Goal: Find specific page/section: Find specific page/section

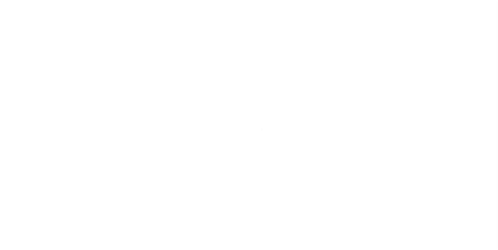
scroll to position [5, 0]
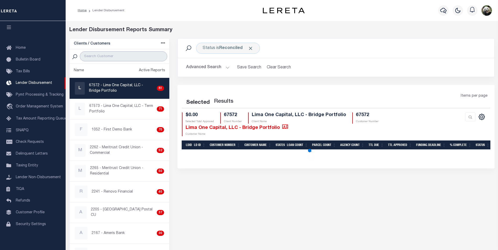
click at [109, 57] on input "search" at bounding box center [123, 56] width 87 height 10
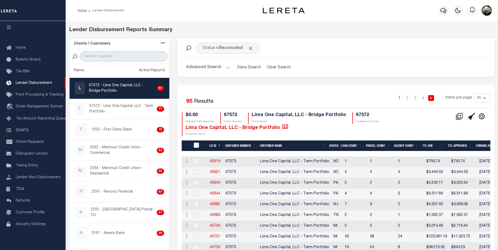
type input "FIRST"
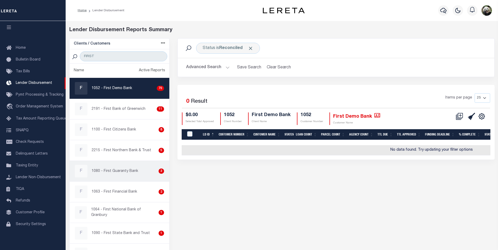
click at [122, 178] on link "F 1080 - First Guaranty Bank 3" at bounding box center [120, 171] width 100 height 20
checkbox input "true"
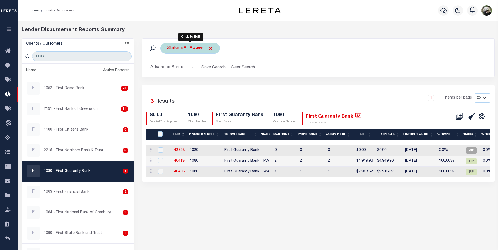
click at [185, 51] on div "Status is All Active" at bounding box center [190, 48] width 60 height 11
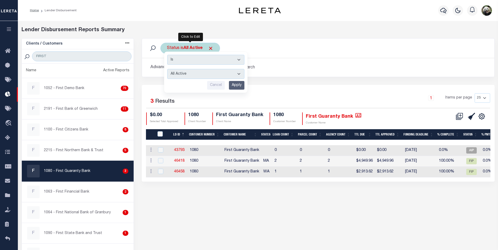
click at [195, 77] on select "All Active Approval In Progress Batching In Progress Complete Do Not Pay Escrow…" at bounding box center [205, 74] width 77 height 10
select select "REC"
click at [167, 69] on select "All Active Approval In Progress Batching In Progress Complete Do Not Pay Escrow…" at bounding box center [205, 74] width 77 height 10
click at [235, 85] on input "Apply" at bounding box center [236, 85] width 15 height 9
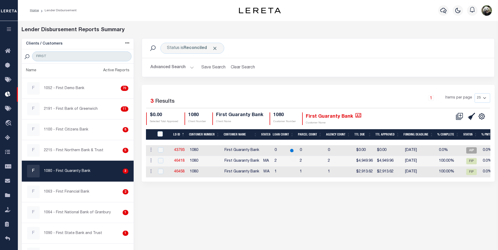
click at [480, 101] on select "25 50 100 200" at bounding box center [482, 97] width 15 height 9
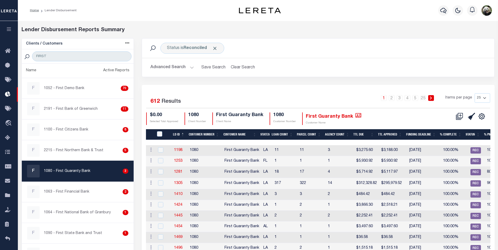
select select "200"
click at [475, 93] on select "25 50 100 200" at bounding box center [482, 97] width 15 height 9
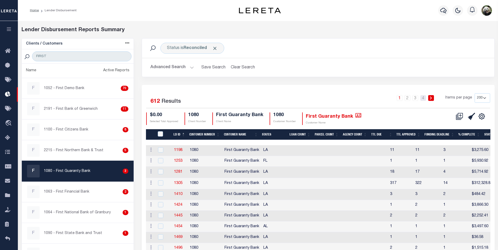
click at [424, 99] on link "4" at bounding box center [423, 98] width 6 height 6
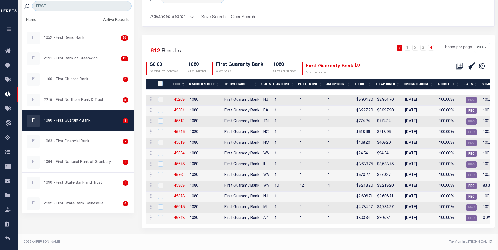
scroll to position [53, 0]
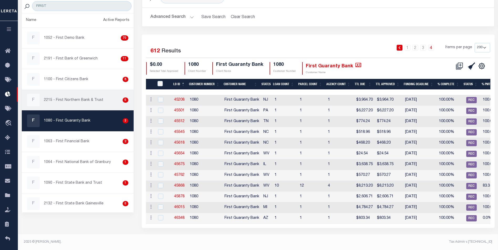
click at [67, 102] on div "F 2215 - First Northern Bank & Trust 5" at bounding box center [77, 100] width 101 height 13
checkbox input "true"
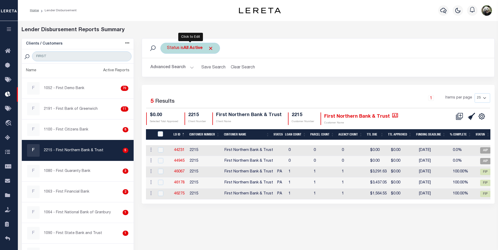
click at [194, 50] on b "All Active" at bounding box center [192, 48] width 19 height 4
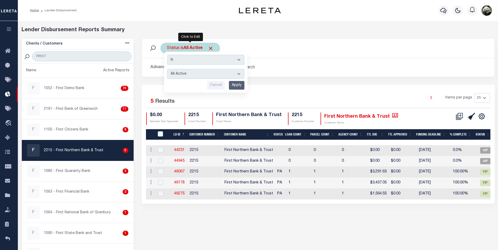
drag, startPoint x: 203, startPoint y: 77, endPoint x: 204, endPoint y: 80, distance: 2.7
click at [203, 77] on select "All Active Approval In Progress Batching In Progress Complete Do Not Pay Escrow…" at bounding box center [205, 74] width 77 height 10
select select "REC"
click at [167, 69] on select "All Active Approval In Progress Batching In Progress Complete Do Not Pay Escrow…" at bounding box center [205, 74] width 77 height 10
drag, startPoint x: 238, startPoint y: 85, endPoint x: 241, endPoint y: 85, distance: 3.2
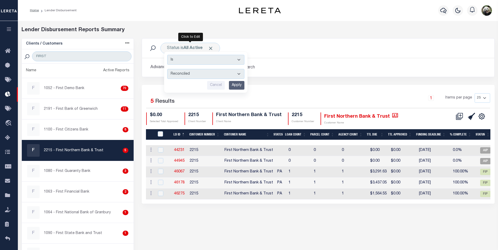
click at [238, 85] on input "Apply" at bounding box center [236, 85] width 15 height 9
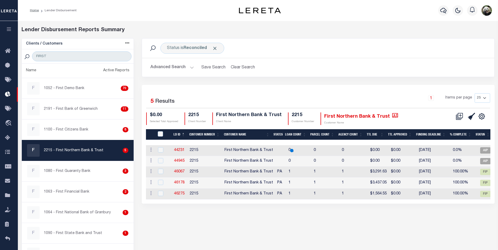
drag, startPoint x: 482, startPoint y: 99, endPoint x: 481, endPoint y: 102, distance: 3.2
click at [482, 99] on select "25 50 100 200" at bounding box center [482, 97] width 15 height 9
select select "200"
click at [475, 93] on select "25 50 100 200" at bounding box center [482, 97] width 15 height 9
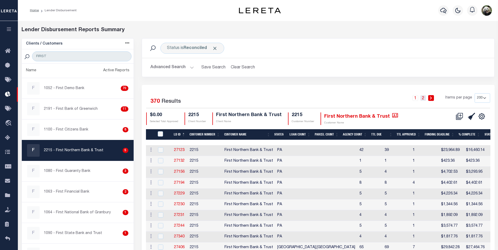
click at [424, 99] on link "2" at bounding box center [423, 98] width 6 height 6
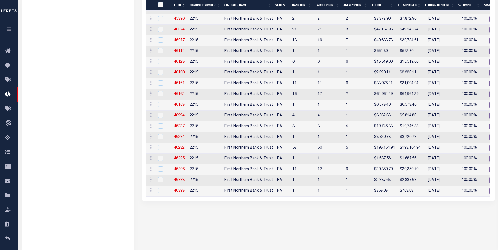
scroll to position [1732, 0]
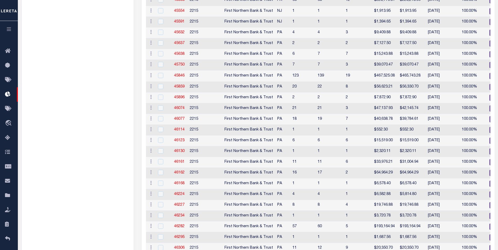
scroll to position [0, 0]
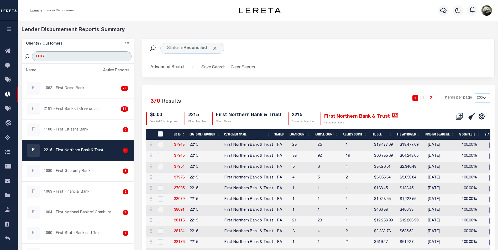
click at [59, 60] on input "FIRST" at bounding box center [81, 56] width 99 height 10
click at [49, 49] on div "Clients / Customers Customers asc Customers desc Client asc Client desc Active …" at bounding box center [78, 44] width 112 height 11
click at [52, 57] on input "FIRST" at bounding box center [81, 56] width 99 height 10
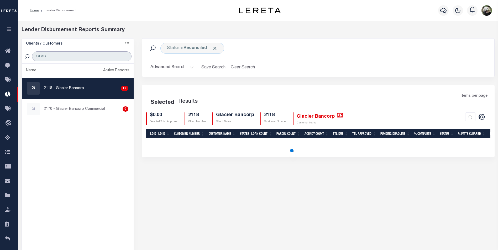
type input "GLAC"
click at [84, 90] on div "G 2118 - Glacier Bancorp 17" at bounding box center [77, 88] width 101 height 13
checkbox input "true"
select select "200"
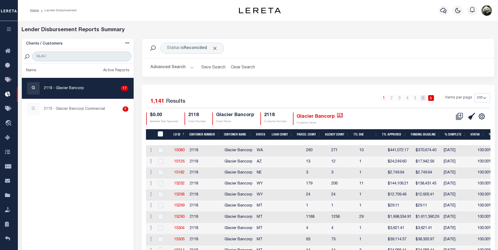
drag, startPoint x: 425, startPoint y: 99, endPoint x: 340, endPoint y: 154, distance: 101.6
click at [425, 99] on link "6" at bounding box center [423, 98] width 6 height 6
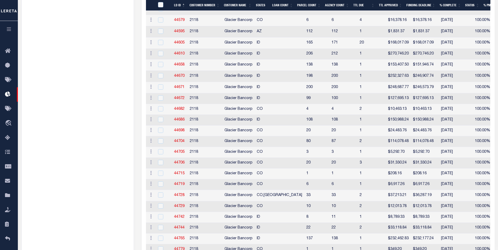
scroll to position [1496, 0]
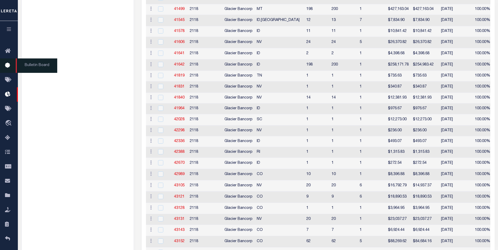
scroll to position [0, 0]
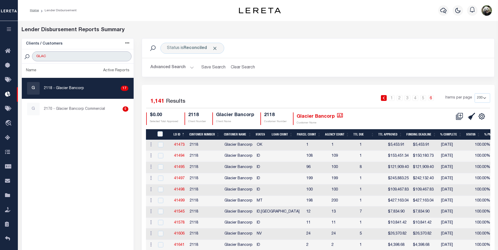
click at [60, 53] on input "GLAC" at bounding box center [81, 56] width 99 height 10
type input "HUDS"
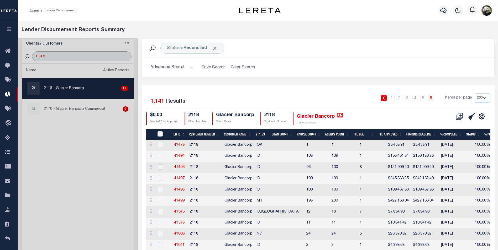
select select "200"
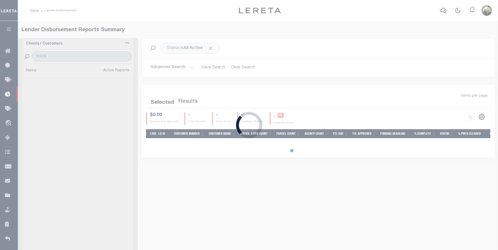
select select "200"
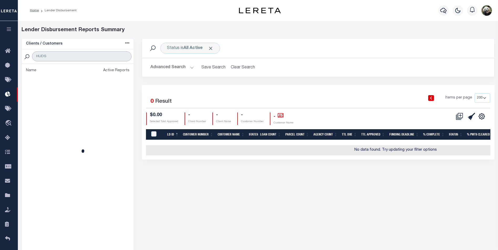
select select "200"
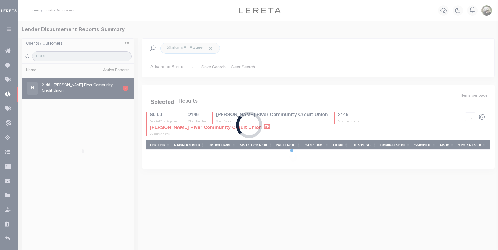
select select "200"
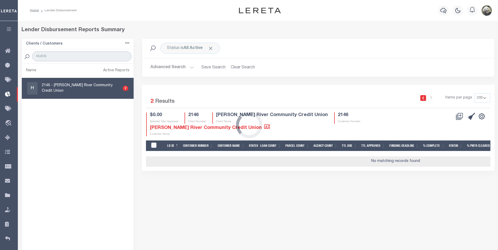
type input "HUDS"
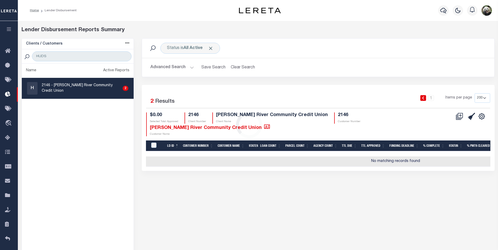
click at [89, 83] on div "Loading..." at bounding box center [249, 125] width 498 height 250
drag, startPoint x: 180, startPoint y: 43, endPoint x: 181, endPoint y: 46, distance: 3.2
click at [180, 41] on div "Status is All Active Search" at bounding box center [318, 48] width 352 height 19
click at [182, 50] on div "Status is All Active" at bounding box center [190, 48] width 60 height 11
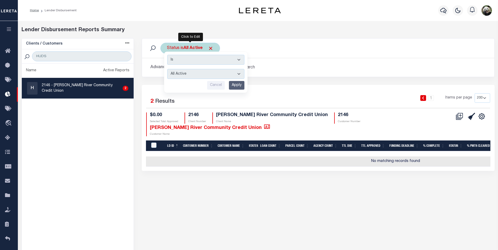
drag, startPoint x: 189, startPoint y: 73, endPoint x: 189, endPoint y: 80, distance: 6.0
click at [189, 73] on select "All Active Approval In Progress Batching In Progress Complete Do Not Pay Escrow…" at bounding box center [205, 74] width 77 height 10
select select "REC"
click at [167, 69] on select "All Active Approval In Progress Batching In Progress Complete Do Not Pay Escrow…" at bounding box center [205, 74] width 77 height 10
click at [232, 87] on input "Apply" at bounding box center [236, 85] width 15 height 9
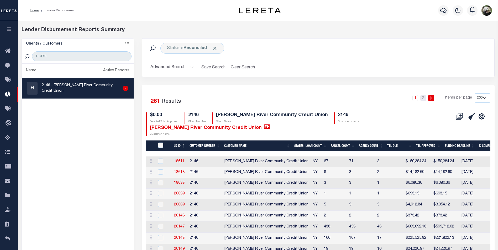
drag, startPoint x: 423, startPoint y: 98, endPoint x: 252, endPoint y: 195, distance: 197.0
click at [423, 98] on link "2" at bounding box center [423, 98] width 6 height 6
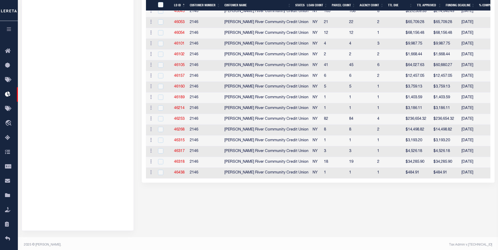
scroll to position [857, 0]
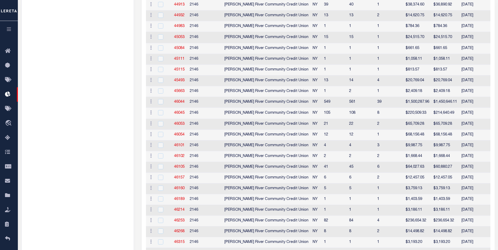
scroll to position [0, 0]
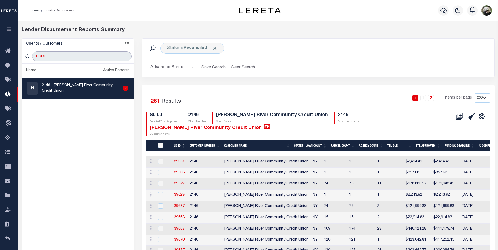
click at [84, 59] on input "HUDS" at bounding box center [81, 56] width 99 height 10
click at [83, 58] on input "HUDS" at bounding box center [81, 56] width 99 height 10
type input "[GEOGRAPHIC_DATA]"
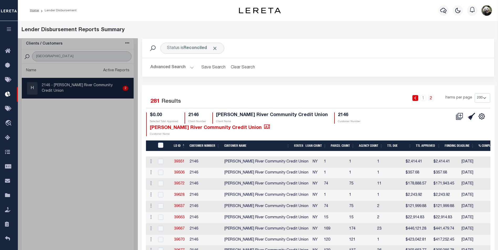
select select "200"
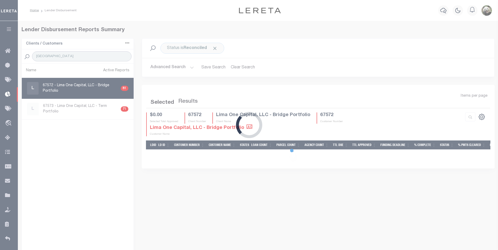
select select "200"
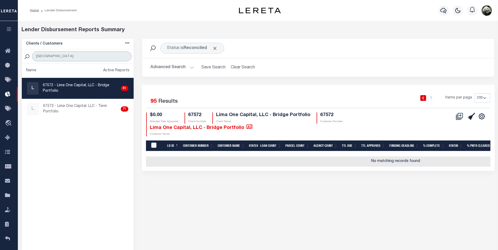
type input "[GEOGRAPHIC_DATA]"
click at [81, 89] on p "67572 - Lima One Capital, LLC - Bridge Portfolio" at bounding box center [81, 88] width 76 height 11
checkbox input "true"
click at [71, 90] on p "67572 - Lima One Capital, LLC - Bridge Portfolio" at bounding box center [81, 88] width 76 height 11
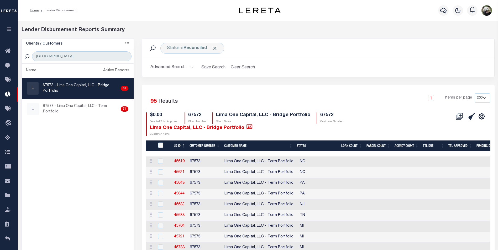
click at [370, 94] on div "1 Items per page 25 50 100 200" at bounding box center [362, 100] width 256 height 14
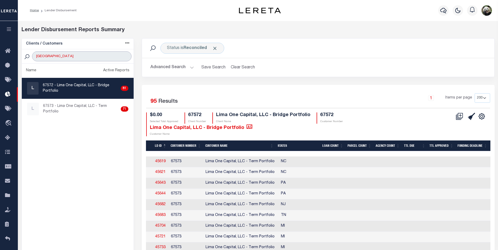
click at [61, 60] on input "[GEOGRAPHIC_DATA]" at bounding box center [81, 56] width 99 height 10
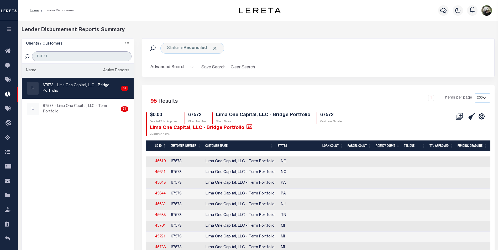
type input "THE UN"
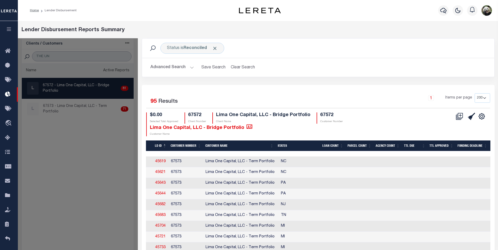
select select "200"
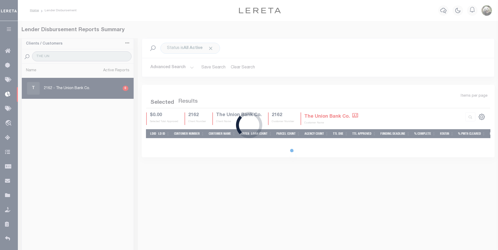
select select "200"
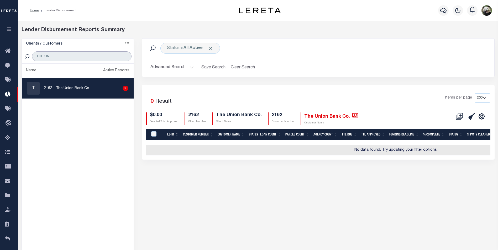
type input "THE UN"
drag, startPoint x: 191, startPoint y: 49, endPoint x: 194, endPoint y: 52, distance: 3.7
click at [191, 49] on b "All Active" at bounding box center [192, 48] width 19 height 4
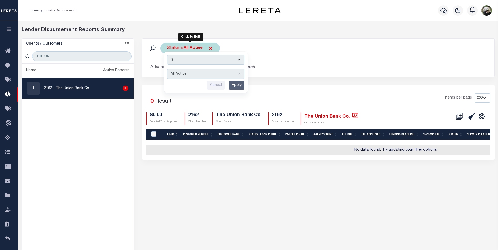
click at [203, 75] on select "All Active Approval In Progress Batching In Progress Complete Do Not Pay Escrow…" at bounding box center [205, 74] width 77 height 10
select select "REC"
click at [167, 69] on select "All Active Approval In Progress Batching In Progress Complete Do Not Pay Escrow…" at bounding box center [205, 74] width 77 height 10
click at [237, 83] on input "Apply" at bounding box center [236, 85] width 15 height 9
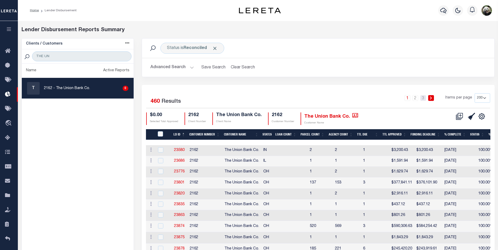
drag, startPoint x: 424, startPoint y: 97, endPoint x: 384, endPoint y: 107, distance: 40.7
click at [424, 97] on link "3" at bounding box center [423, 98] width 6 height 6
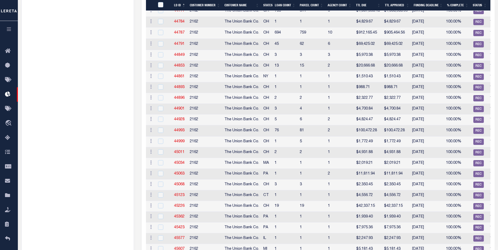
scroll to position [596, 0]
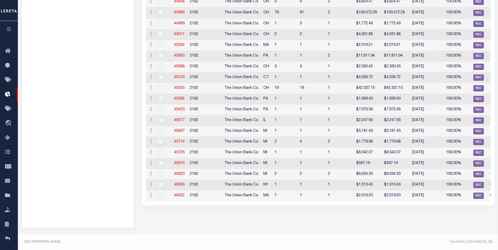
scroll to position [0, 0]
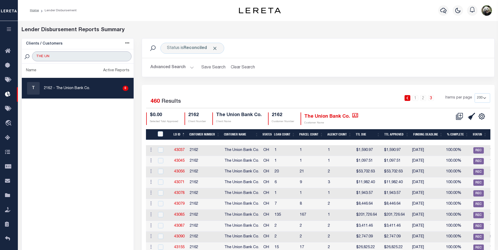
click at [60, 54] on input "THE UN" at bounding box center [81, 56] width 99 height 10
click at [60, 56] on input "THE UN" at bounding box center [81, 56] width 99 height 10
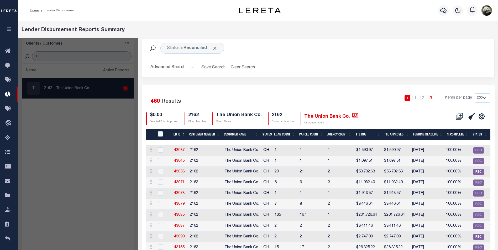
type input "RENOVO"
select select "200"
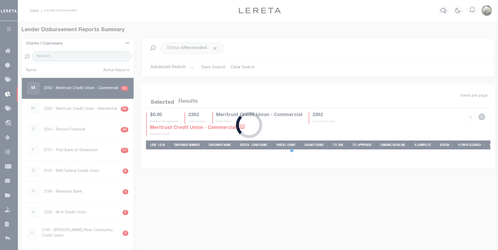
select select "200"
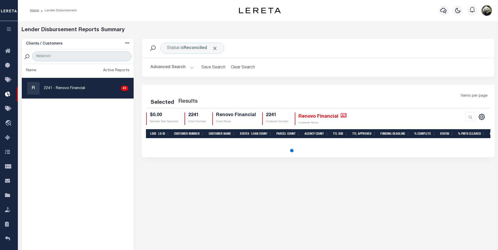
click at [64, 87] on p "2241 - Renovo Financial" at bounding box center [64, 89] width 41 height 6
checkbox input "true"
select select "200"
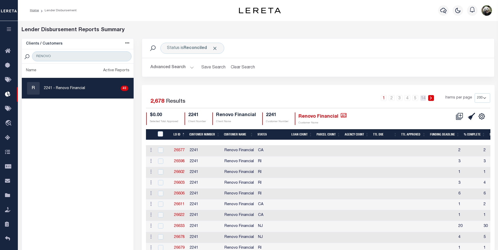
click at [425, 98] on link "14" at bounding box center [423, 98] width 6 height 6
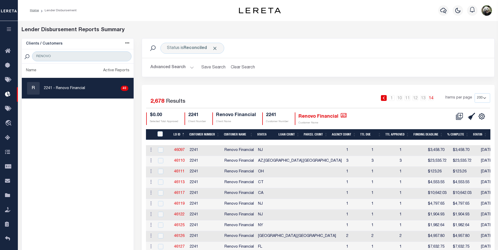
click at [351, 48] on div "Status is Reconciled Search" at bounding box center [318, 48] width 344 height 11
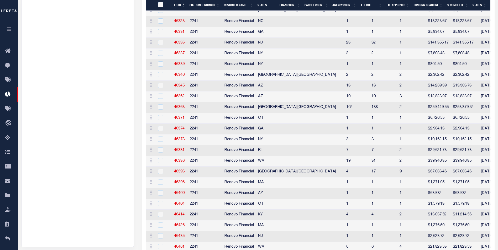
scroll to position [759, 0]
